Goal: Task Accomplishment & Management: Manage account settings

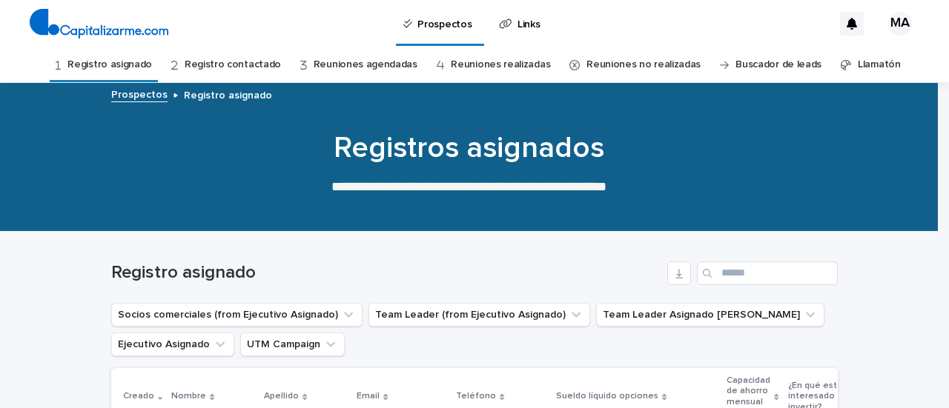
scroll to position [328, 0]
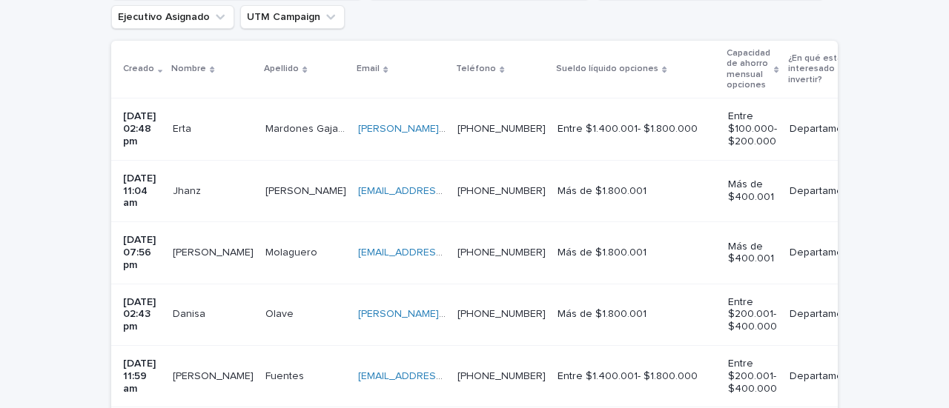
click at [211, 312] on td "[PERSON_NAME]" at bounding box center [213, 315] width 93 height 62
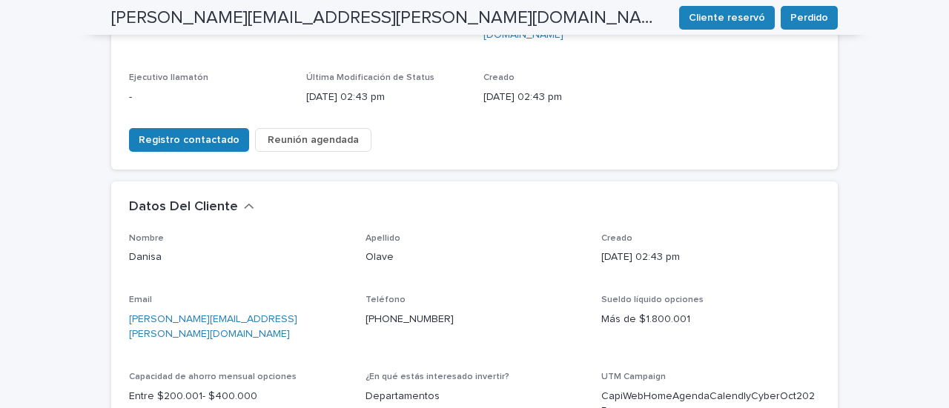
scroll to position [123, 0]
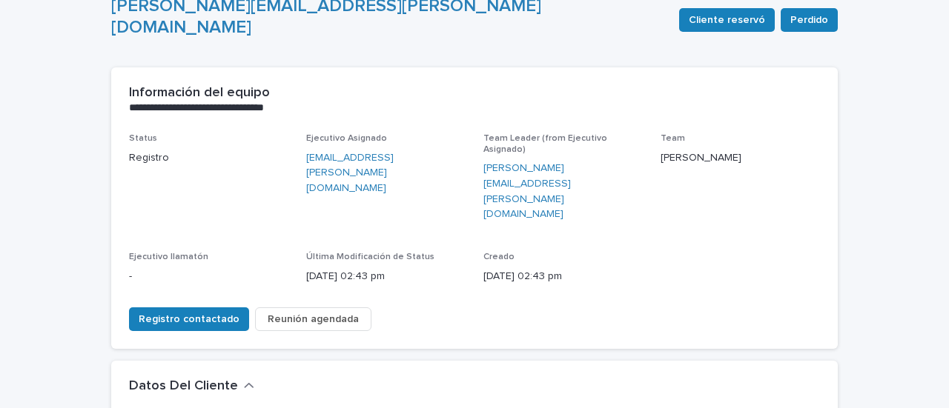
click at [295, 312] on span "Reunión agendada" at bounding box center [313, 319] width 91 height 15
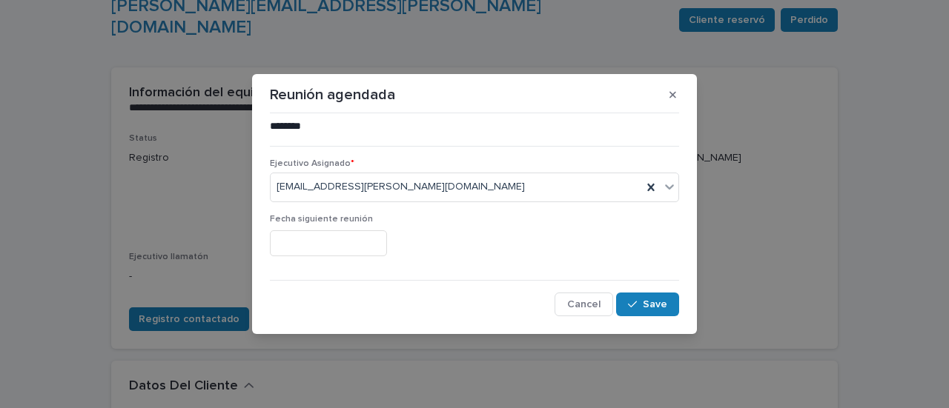
click at [305, 235] on input "text" at bounding box center [328, 244] width 117 height 26
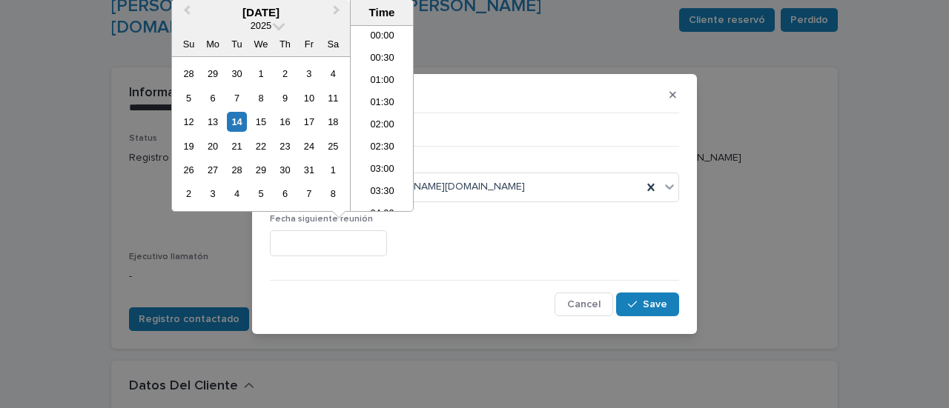
scroll to position [697, 0]
click at [236, 121] on div "14" at bounding box center [237, 122] width 20 height 20
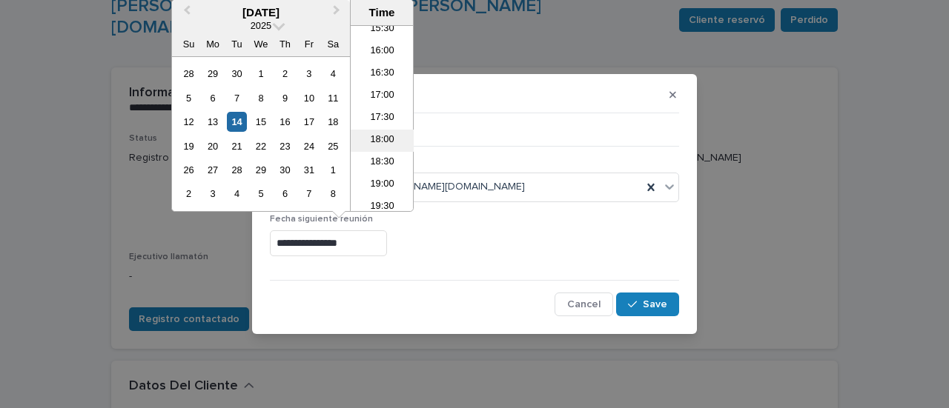
click at [370, 136] on li "18:00" at bounding box center [382, 141] width 63 height 22
type input "**********"
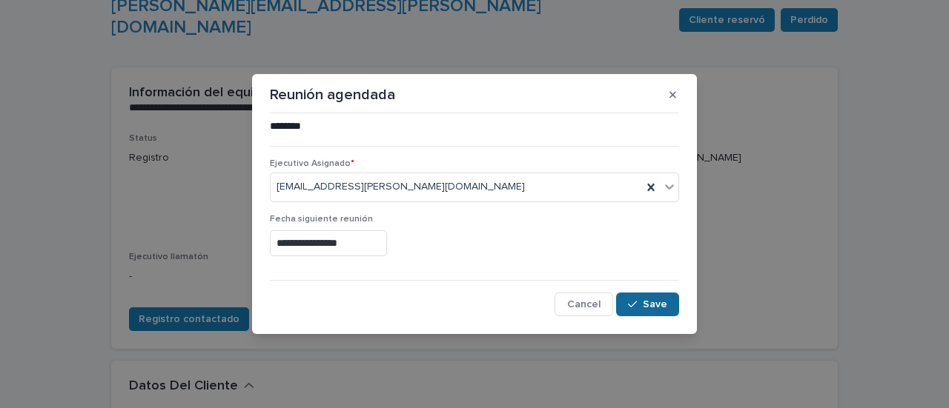
click at [642, 302] on div "button" at bounding box center [635, 304] width 15 height 10
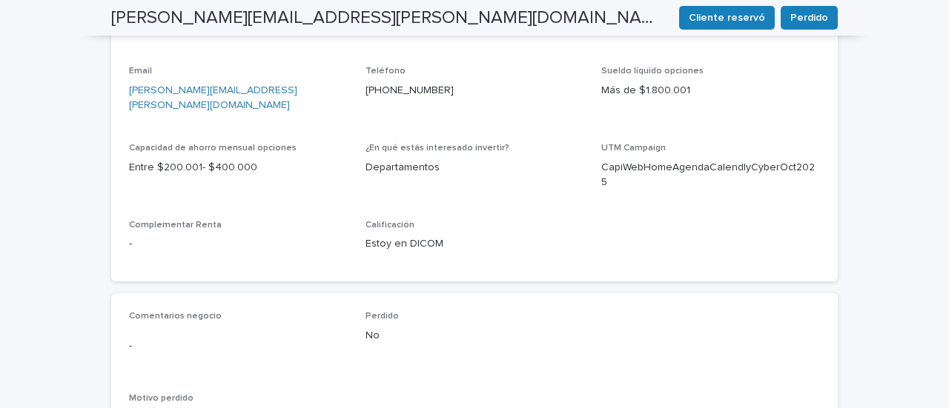
scroll to position [667, 0]
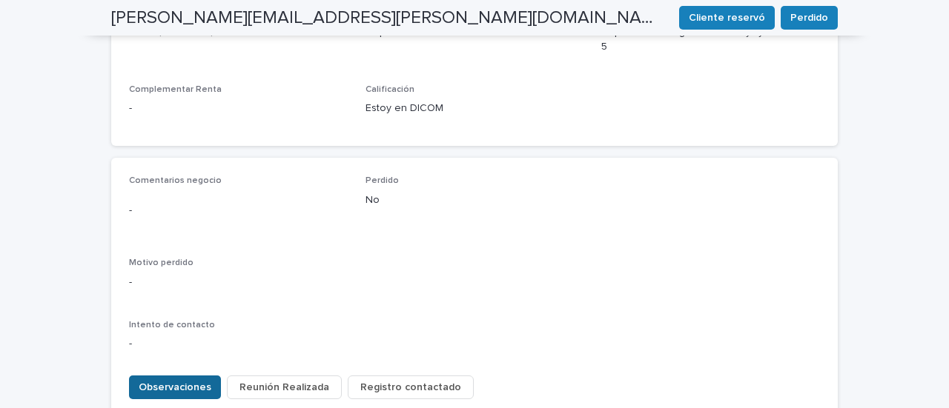
click at [185, 380] on span "Observaciones" at bounding box center [175, 387] width 73 height 15
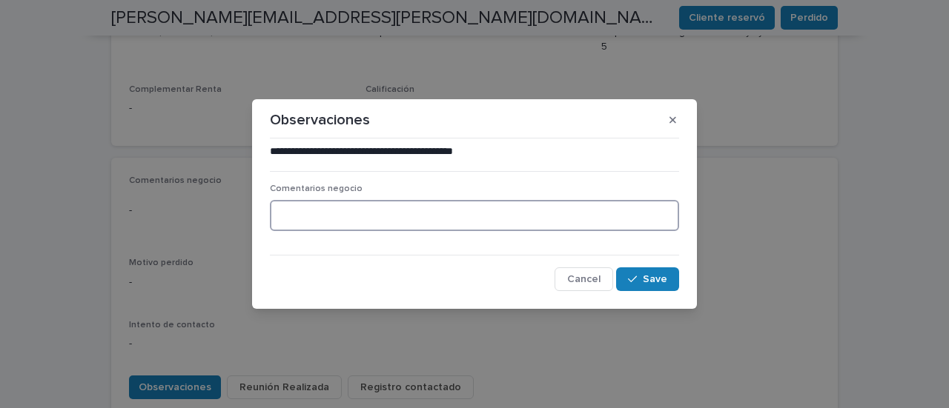
click at [319, 213] on textarea at bounding box center [474, 215] width 409 height 31
type textarea "**********"
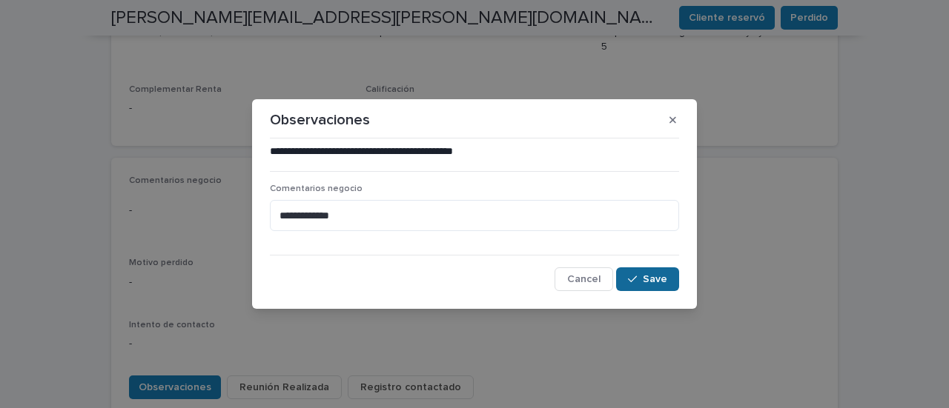
click at [636, 276] on icon "button" at bounding box center [632, 279] width 9 height 10
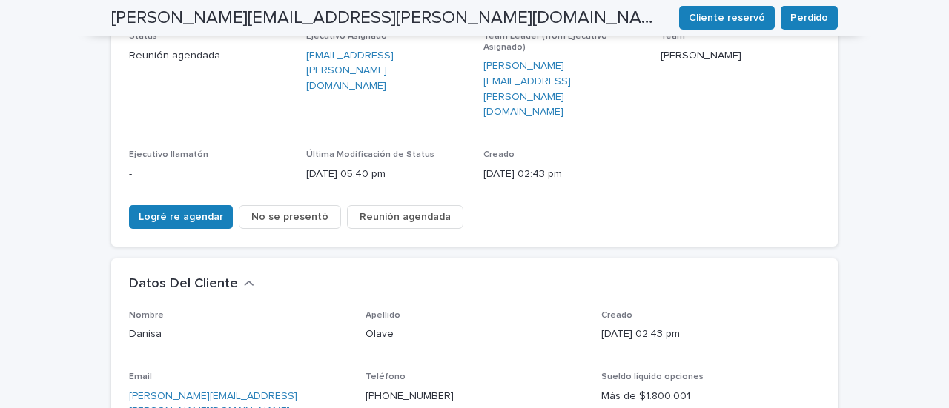
scroll to position [222, 0]
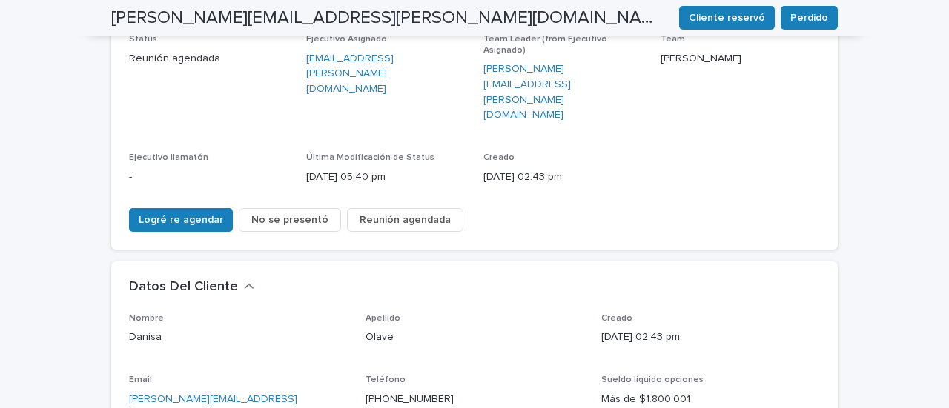
click at [365, 213] on span "Reunión agendada" at bounding box center [405, 220] width 91 height 15
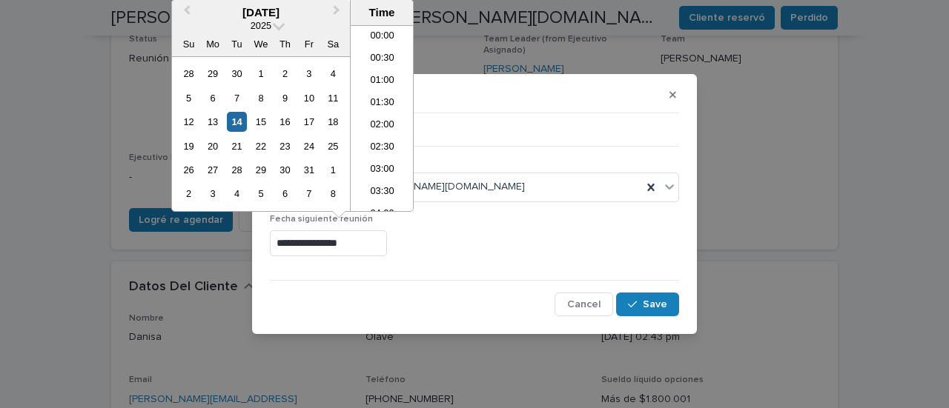
click at [357, 246] on input "**********" at bounding box center [328, 244] width 117 height 26
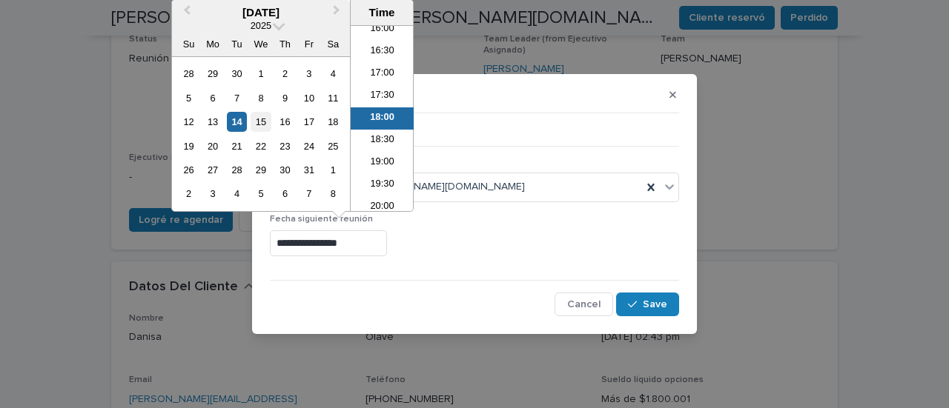
click at [263, 122] on div "15" at bounding box center [261, 122] width 20 height 20
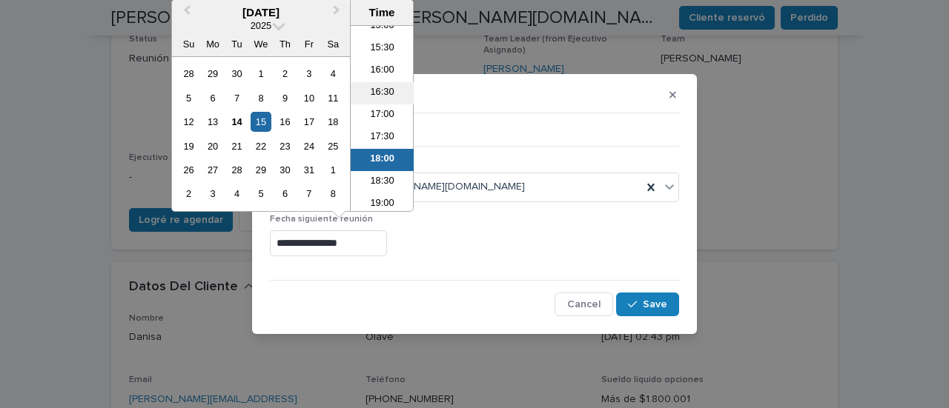
scroll to position [645, 0]
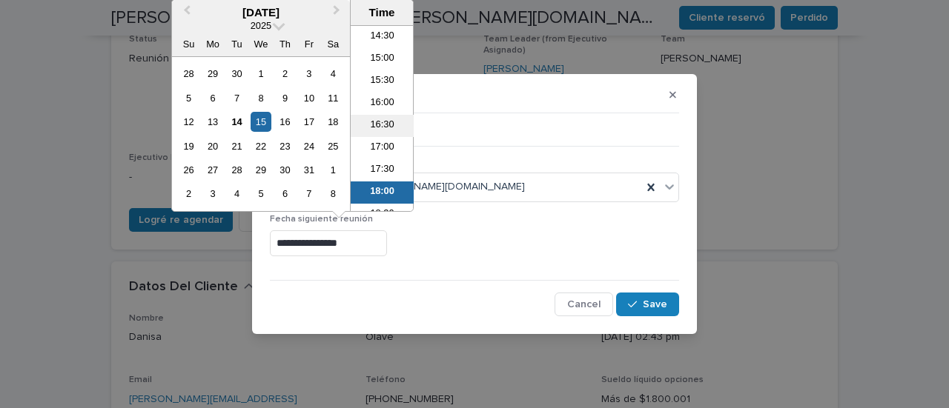
click at [381, 127] on li "16:30" at bounding box center [382, 126] width 63 height 22
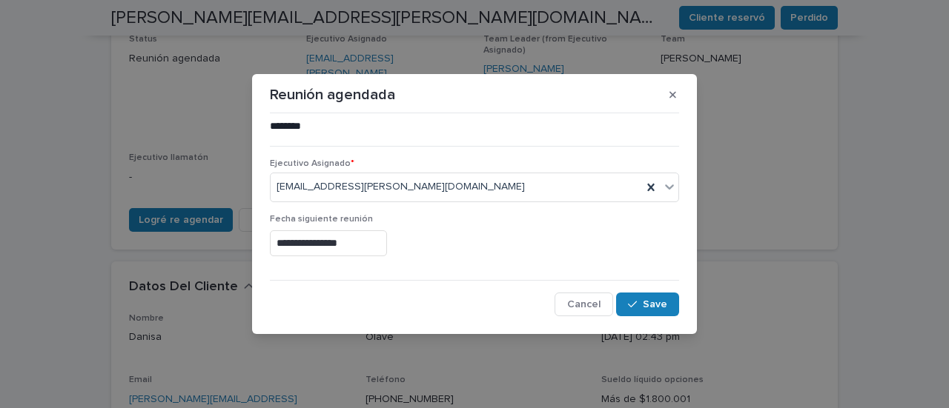
type input "**********"
click at [647, 305] on span "Save" at bounding box center [655, 304] width 24 height 10
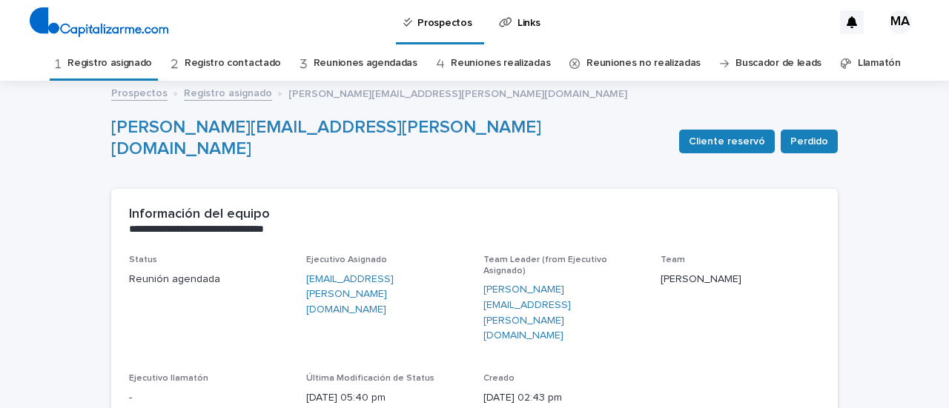
scroll to position [0, 0]
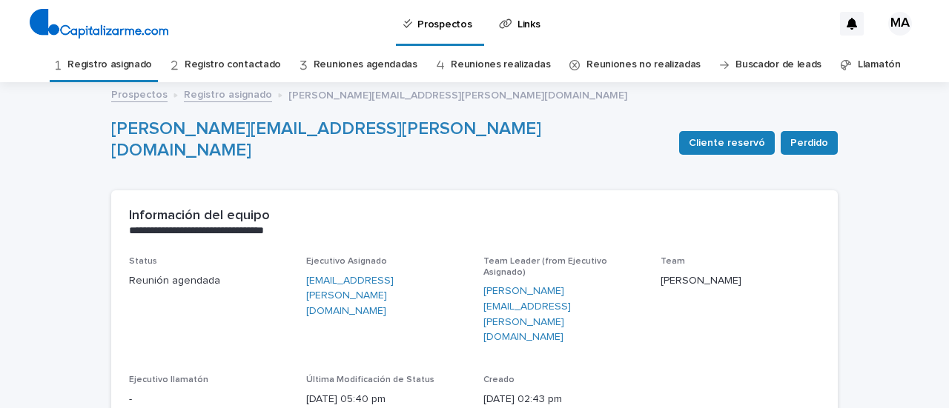
click at [118, 66] on link "Registro asignado" at bounding box center [109, 64] width 85 height 35
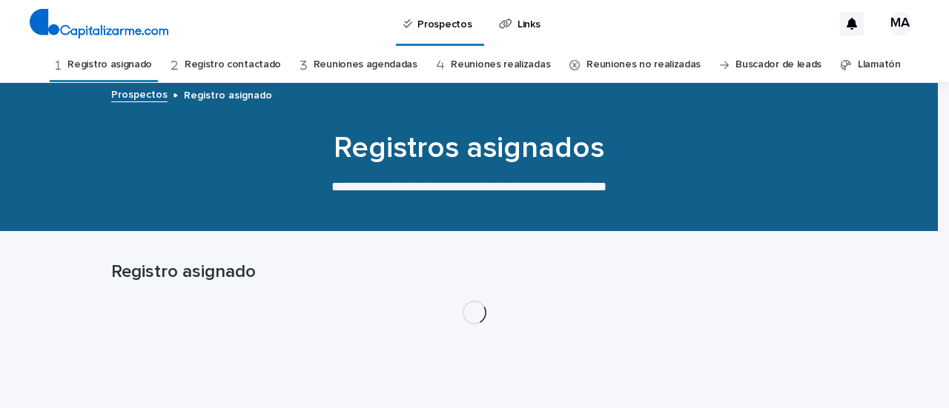
click at [193, 62] on link "Registro contactado" at bounding box center [233, 64] width 96 height 35
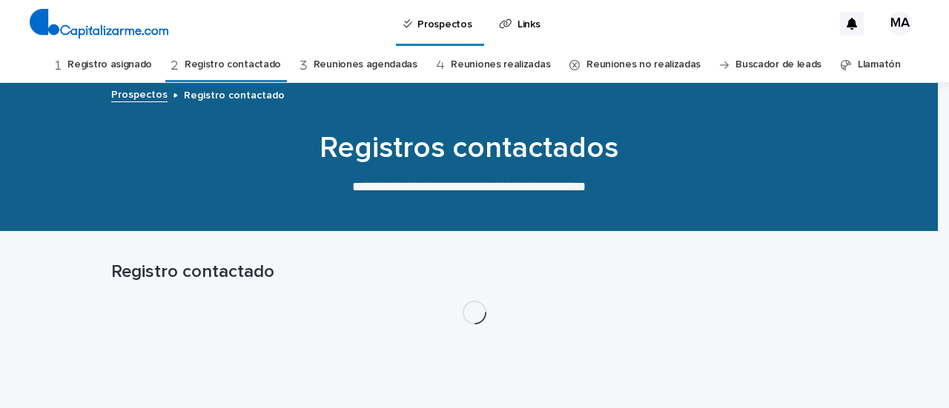
click at [387, 62] on link "Reuniones agendadas" at bounding box center [366, 64] width 104 height 35
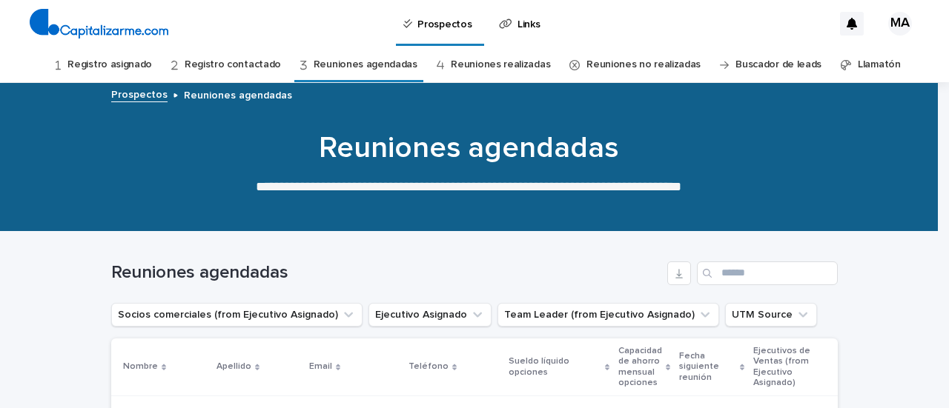
click at [113, 63] on link "Registro asignado" at bounding box center [109, 64] width 85 height 35
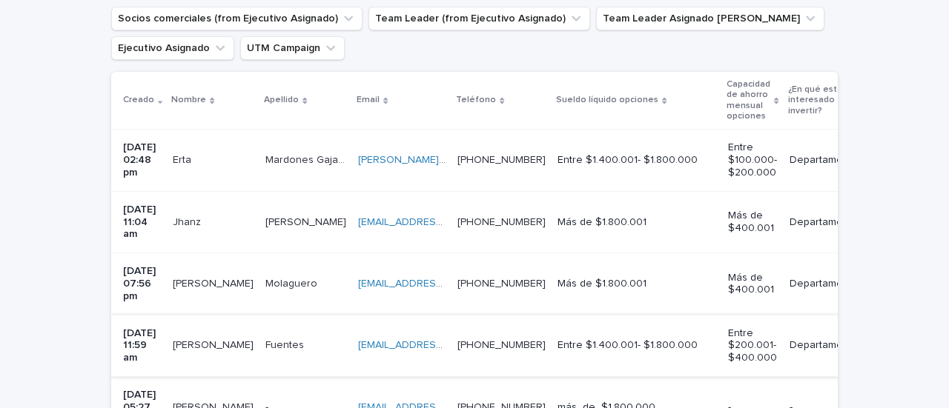
scroll to position [371, 0]
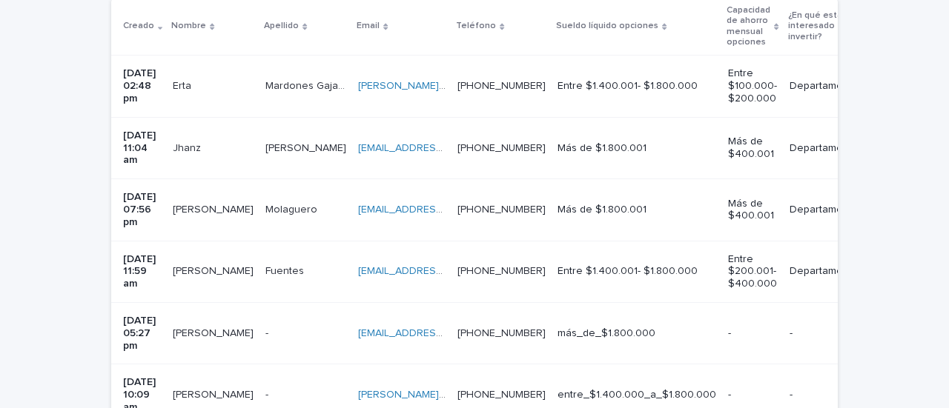
click at [212, 210] on td "[PERSON_NAME]" at bounding box center [213, 210] width 93 height 62
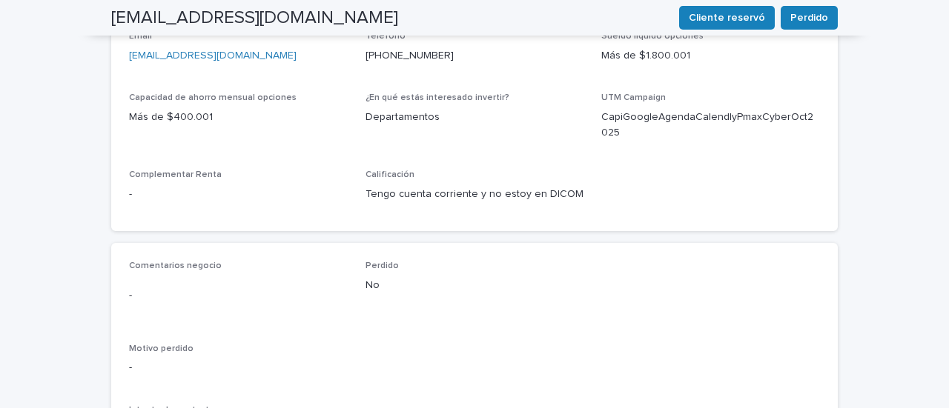
scroll to position [731, 0]
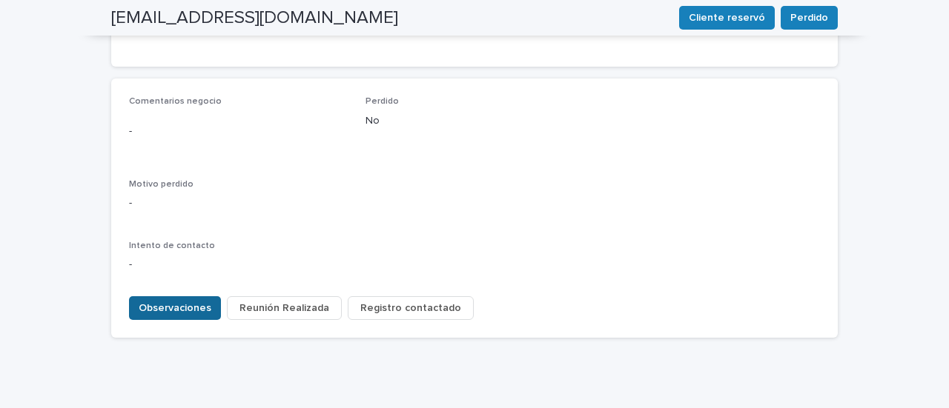
click at [158, 301] on span "Observaciones" at bounding box center [175, 308] width 73 height 15
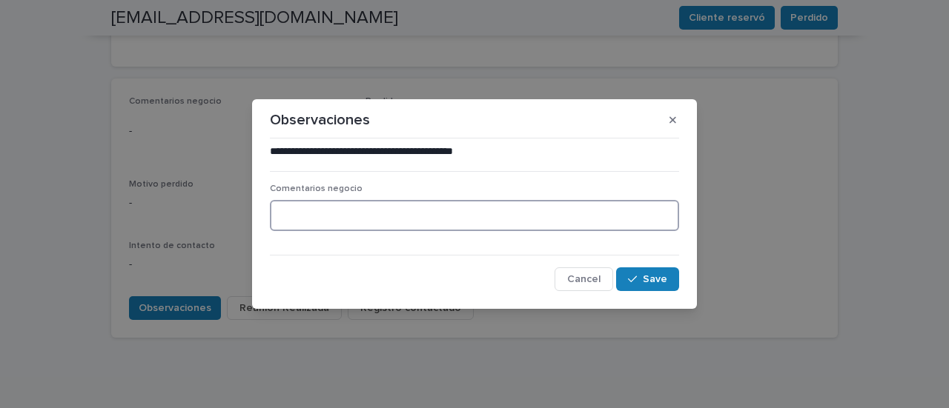
click at [414, 219] on textarea at bounding box center [474, 215] width 409 height 31
type textarea "**********"
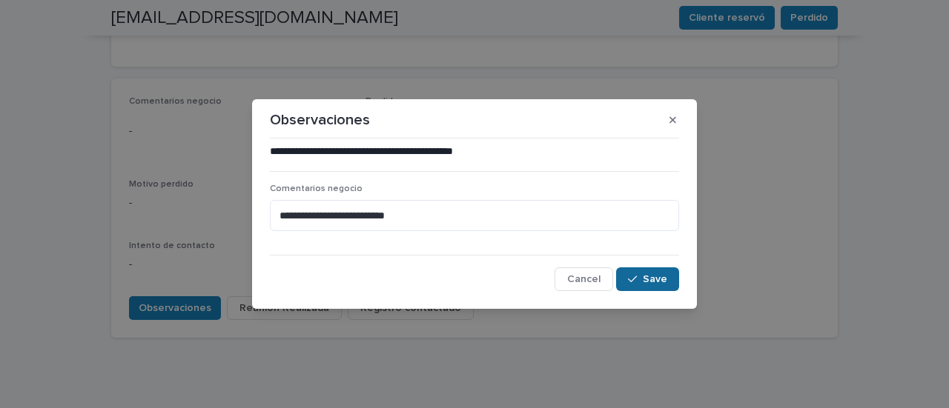
click at [652, 279] on span "Save" at bounding box center [655, 279] width 24 height 10
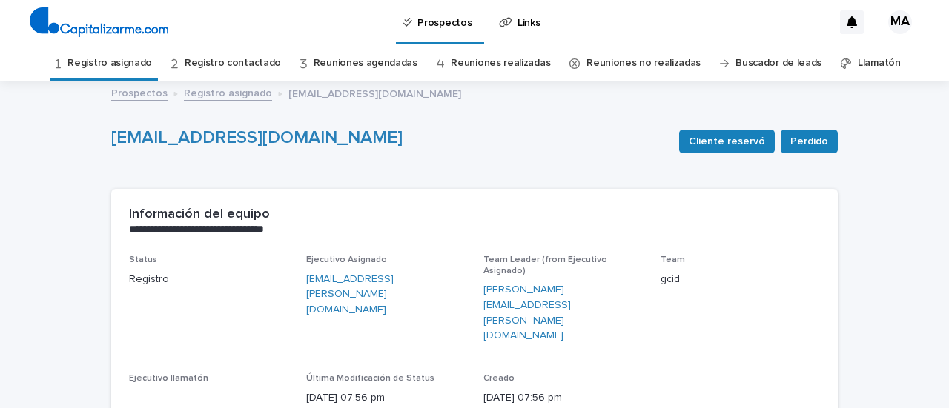
scroll to position [0, 0]
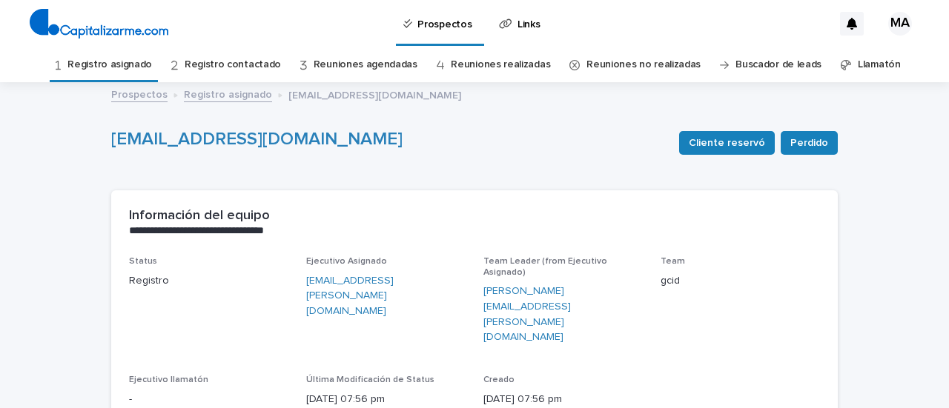
click at [126, 67] on link "Registro asignado" at bounding box center [109, 64] width 85 height 35
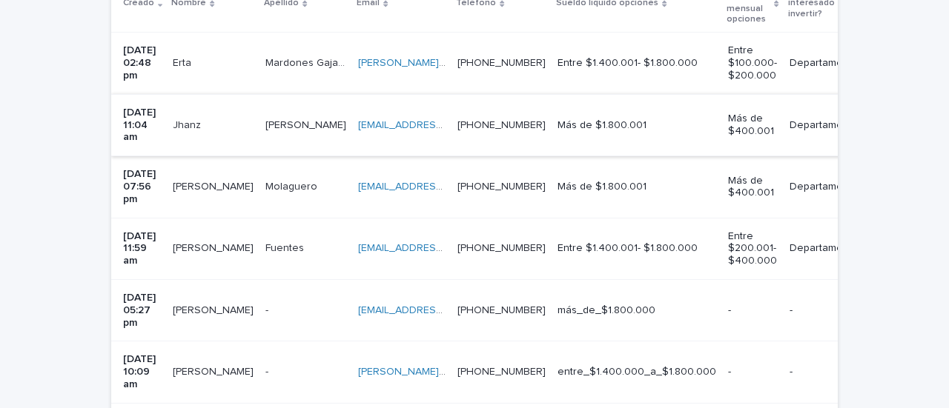
scroll to position [371, 0]
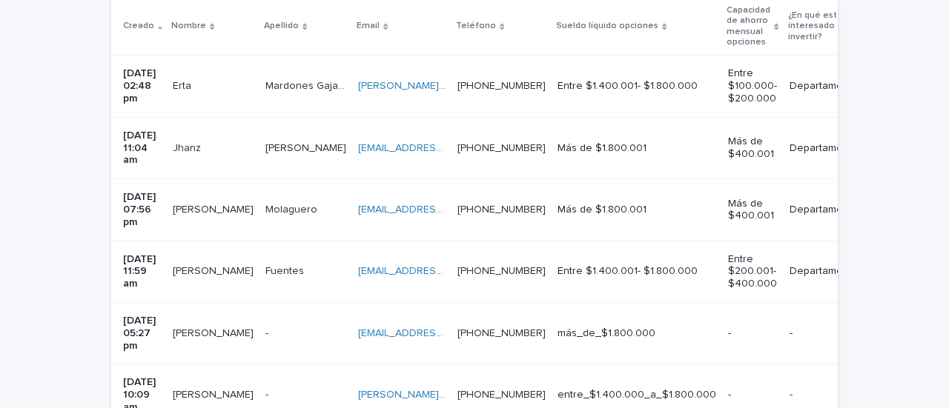
click at [203, 165] on td "[PERSON_NAME]" at bounding box center [213, 148] width 93 height 62
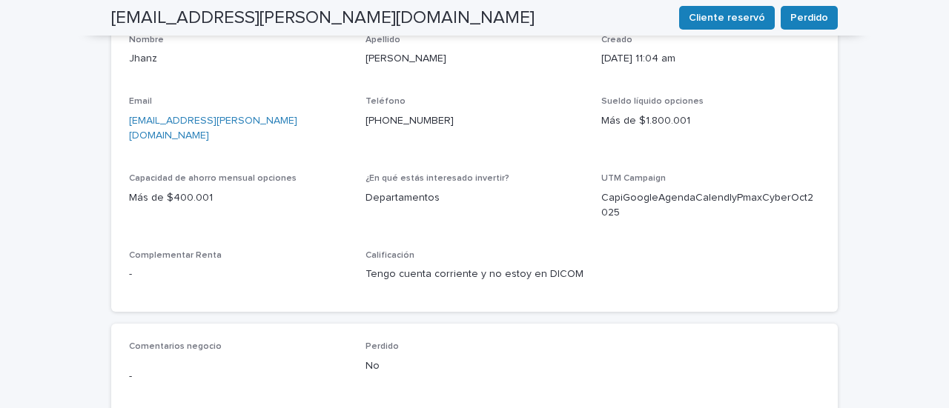
scroll to position [731, 0]
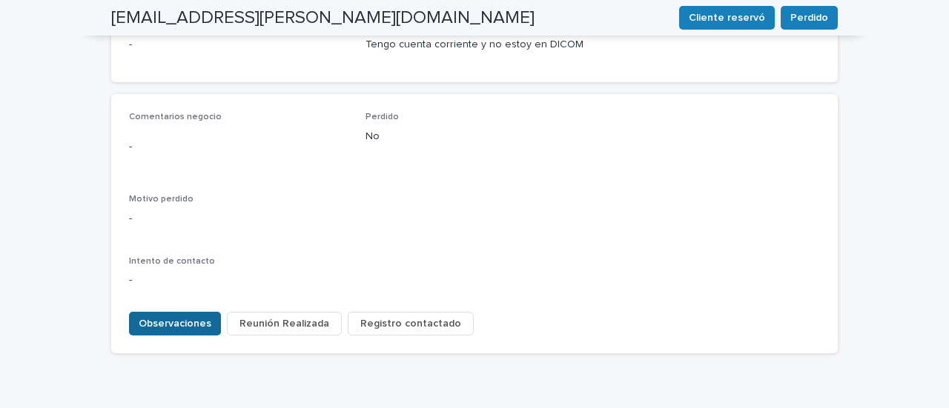
click at [157, 317] on span "Observaciones" at bounding box center [175, 324] width 73 height 15
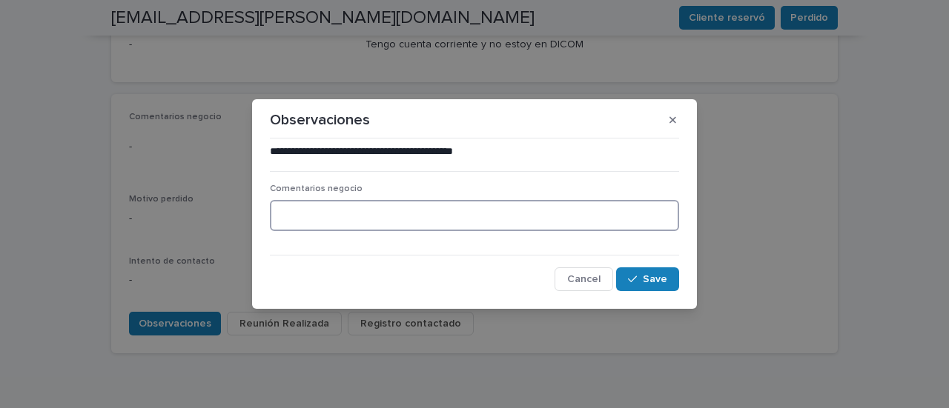
click at [400, 212] on textarea at bounding box center [474, 215] width 409 height 31
type textarea "**********"
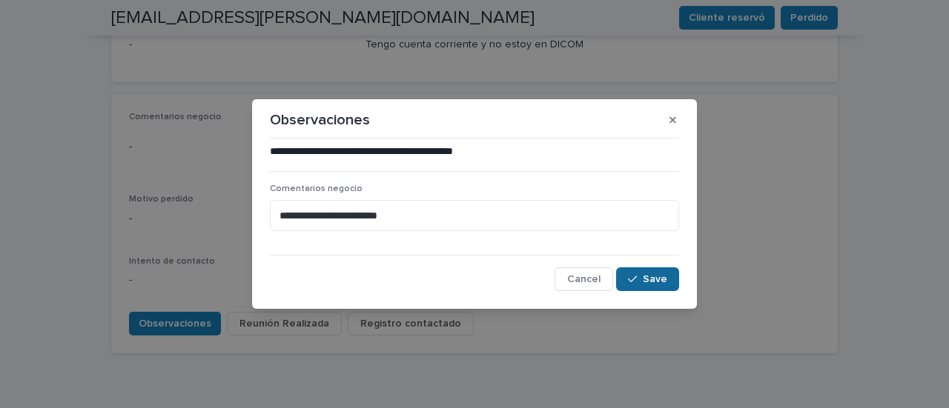
click at [636, 282] on icon "button" at bounding box center [632, 279] width 9 height 10
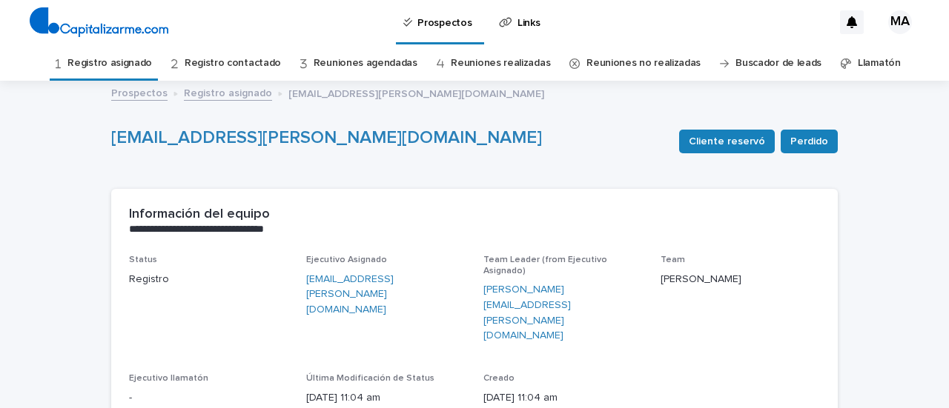
scroll to position [0, 0]
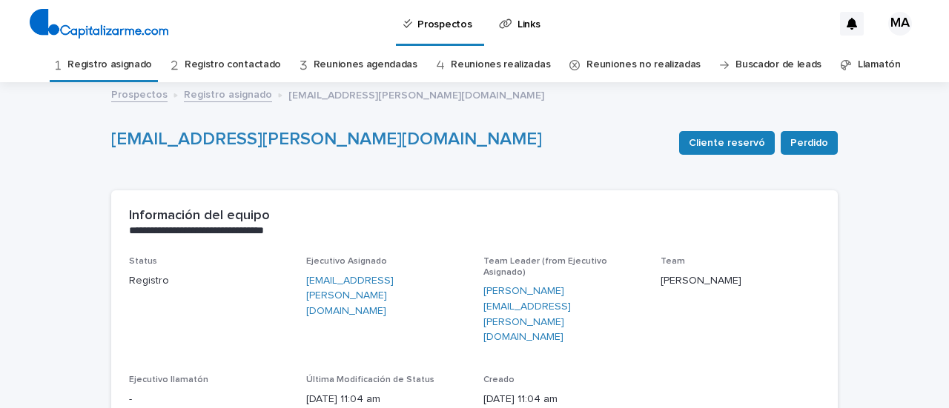
click at [129, 66] on link "Registro asignado" at bounding box center [109, 64] width 85 height 35
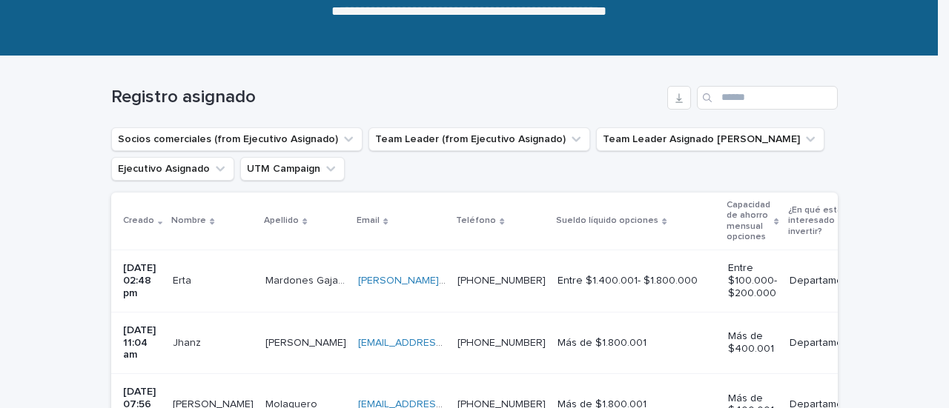
scroll to position [371, 0]
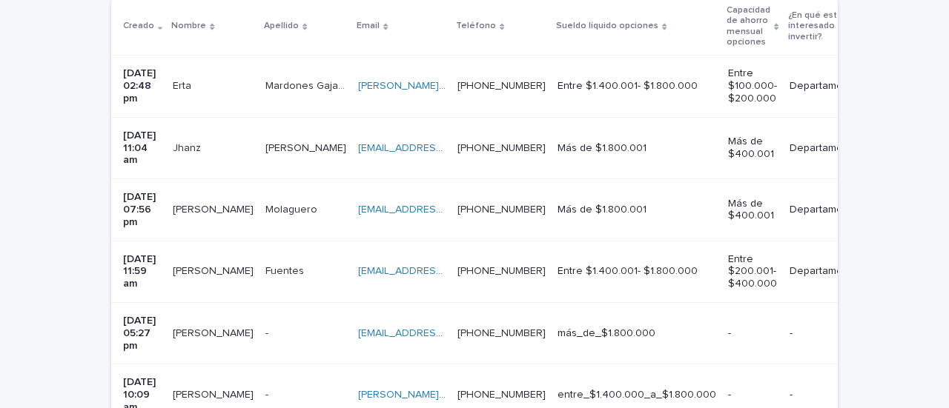
click at [208, 107] on td "[PERSON_NAME]" at bounding box center [213, 87] width 93 height 62
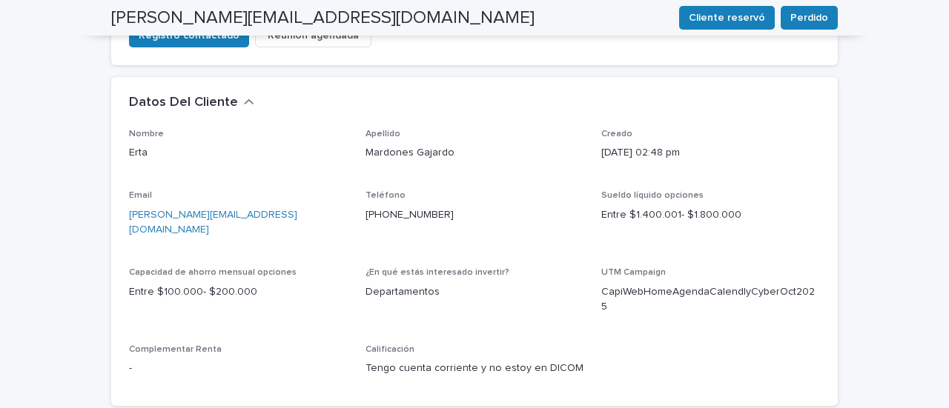
scroll to position [371, 0]
